Goal: Task Accomplishment & Management: Manage account settings

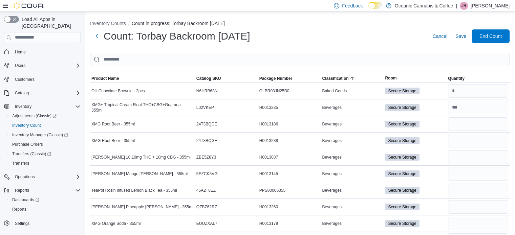
click at [490, 3] on p "Jeremy Rumbolt" at bounding box center [489, 6] width 39 height 8
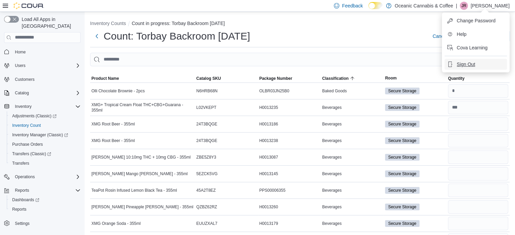
click at [472, 62] on span "Sign Out" at bounding box center [466, 64] width 18 height 7
